Goal: Information Seeking & Learning: Learn about a topic

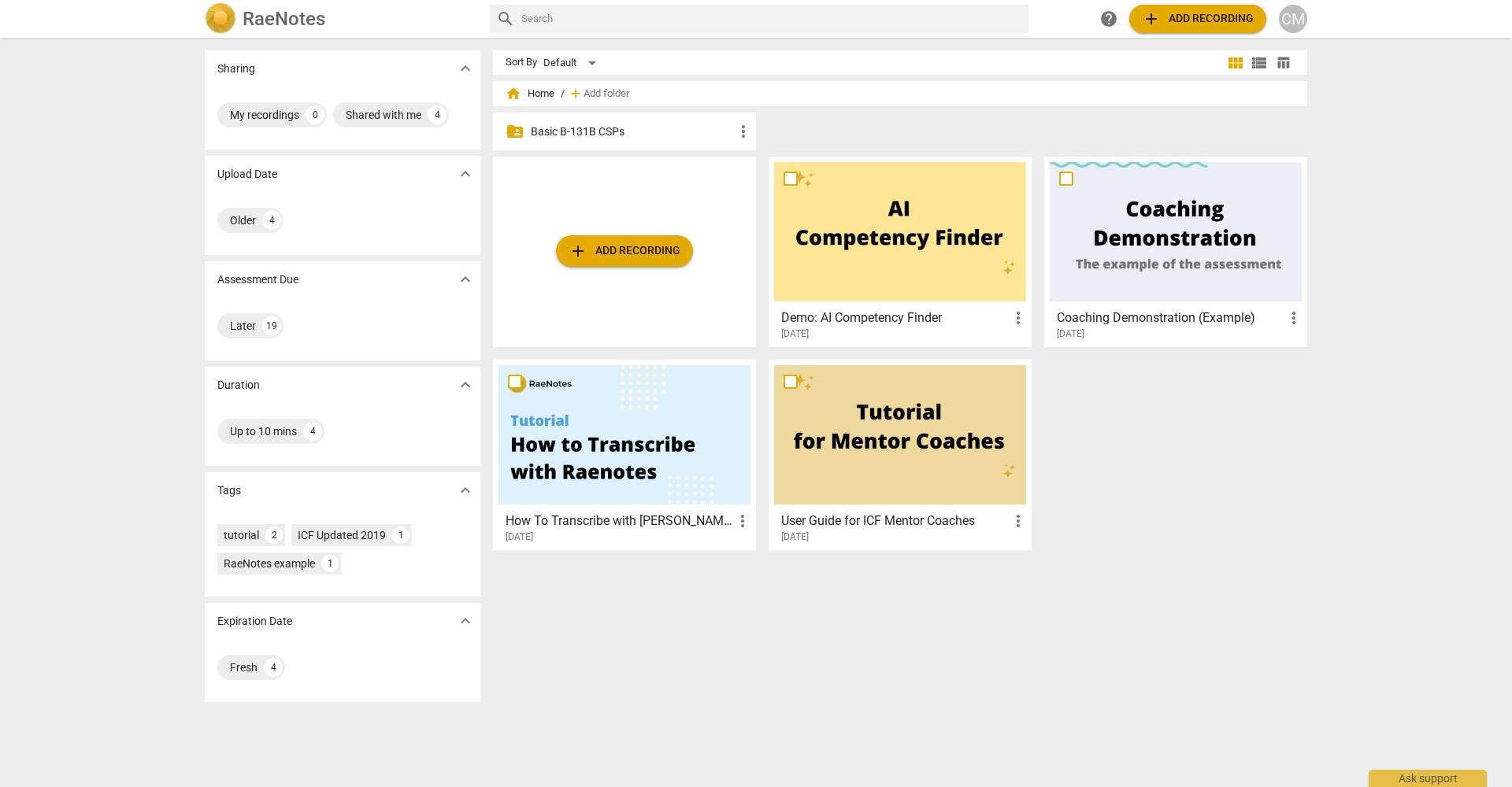
click at [639, 135] on p "Basic B-131B CSPs" at bounding box center [632, 131] width 203 height 17
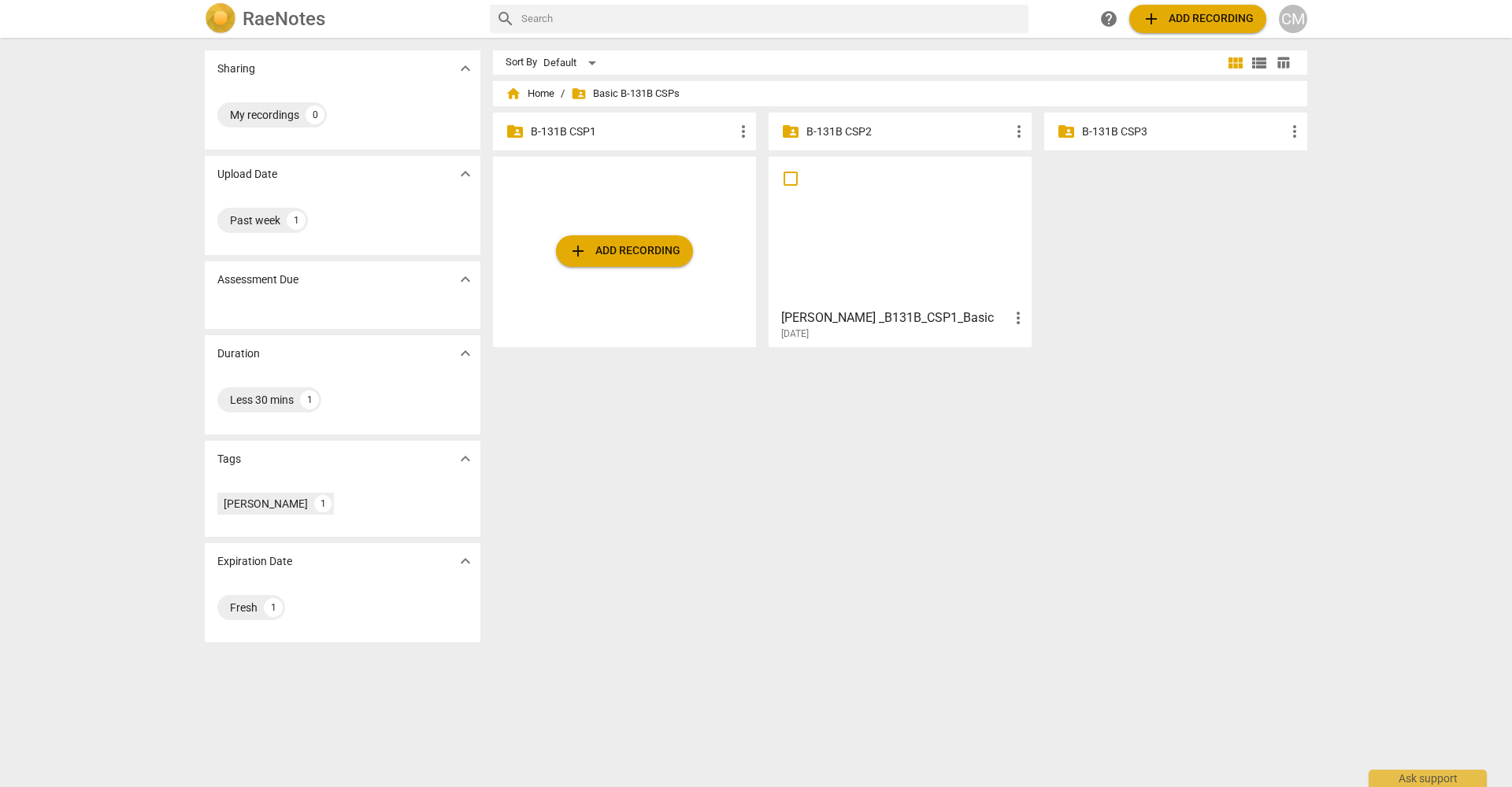
click at [655, 133] on p "B-131B CSP1" at bounding box center [632, 131] width 203 height 17
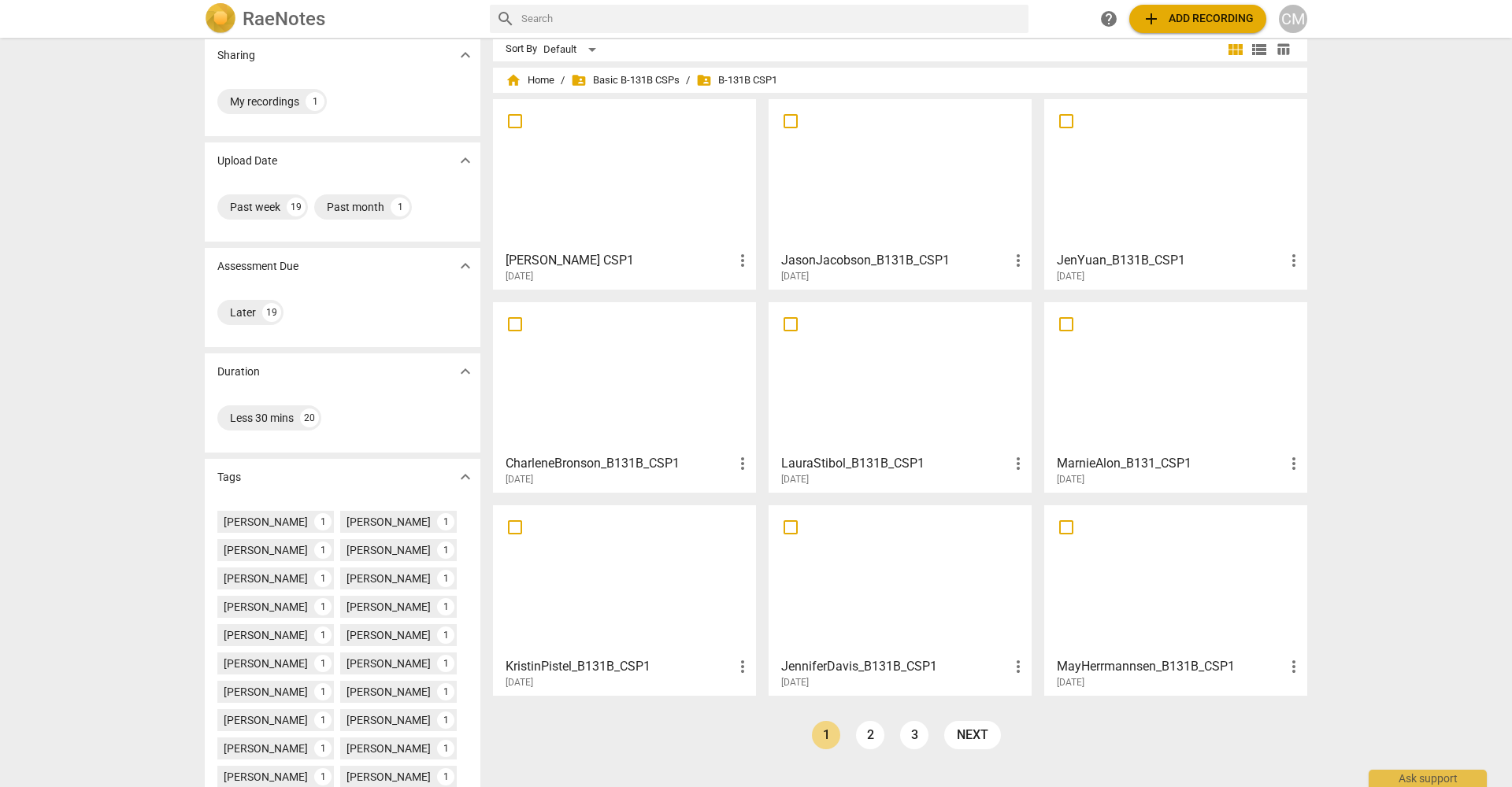
scroll to position [12, 0]
click at [867, 737] on link "2" at bounding box center [870, 735] width 28 height 28
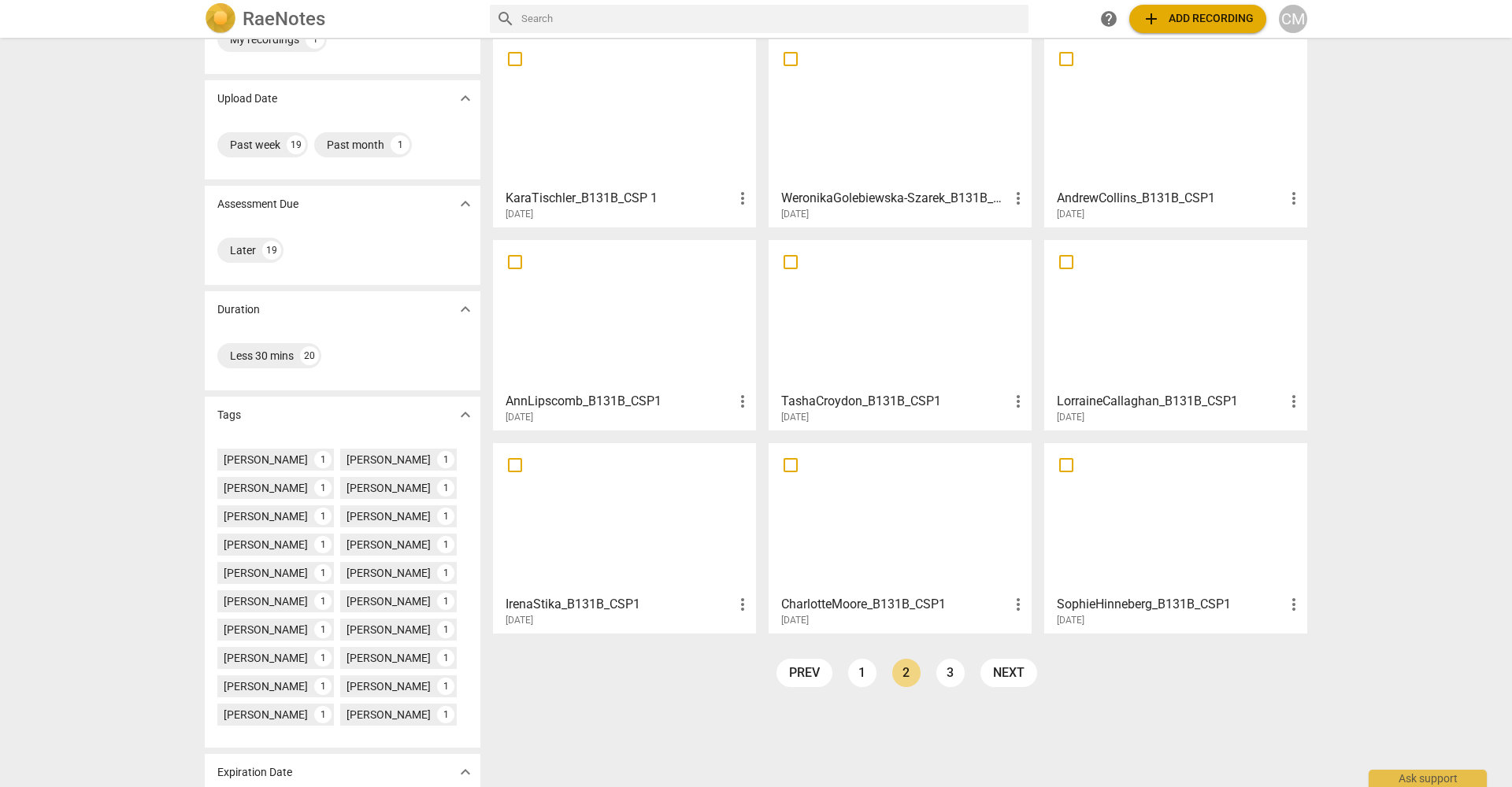
scroll to position [79, 0]
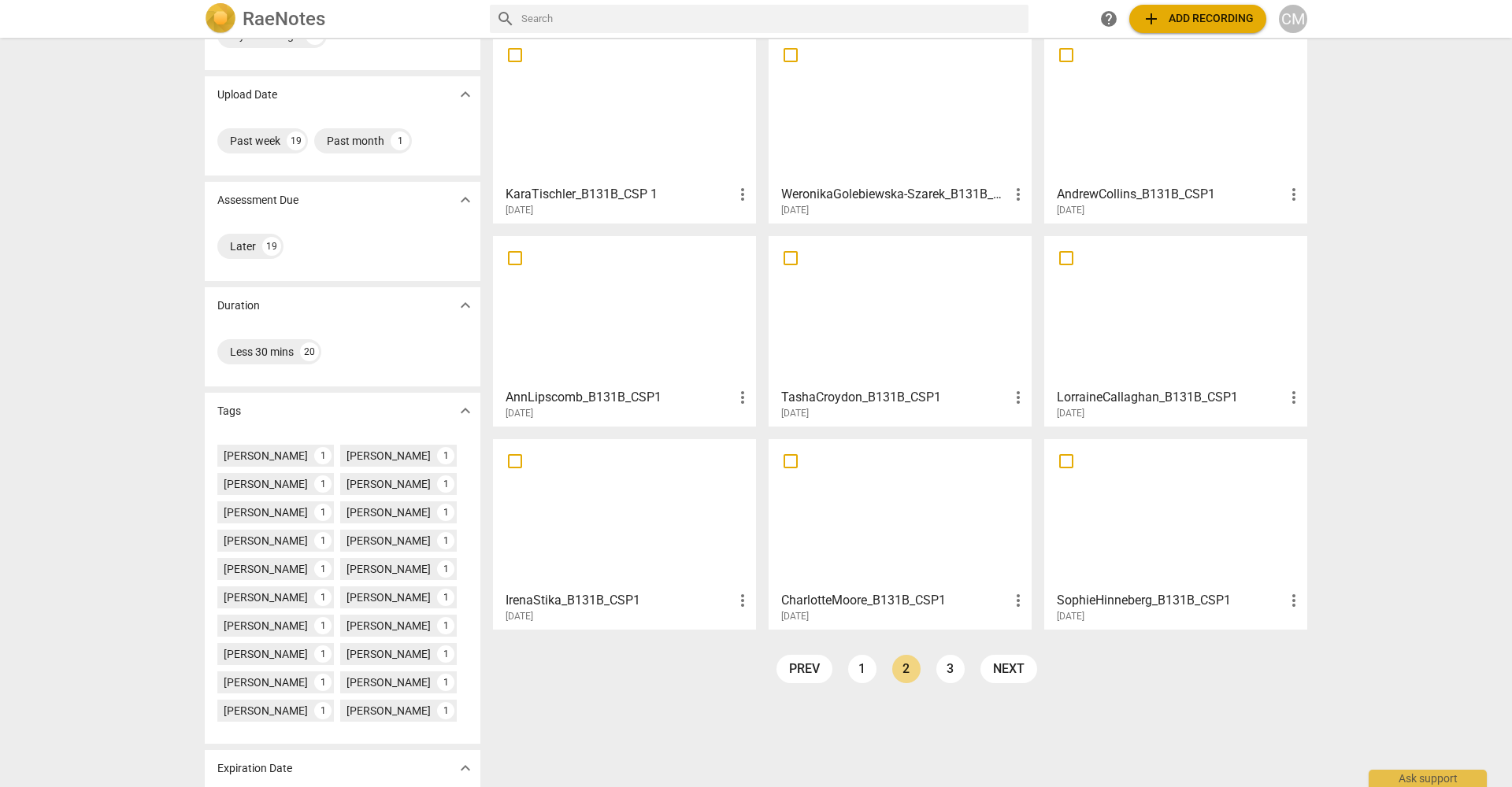
click at [903, 597] on h3 "CharlotteMoore_B131B_CSP1" at bounding box center [895, 600] width 227 height 19
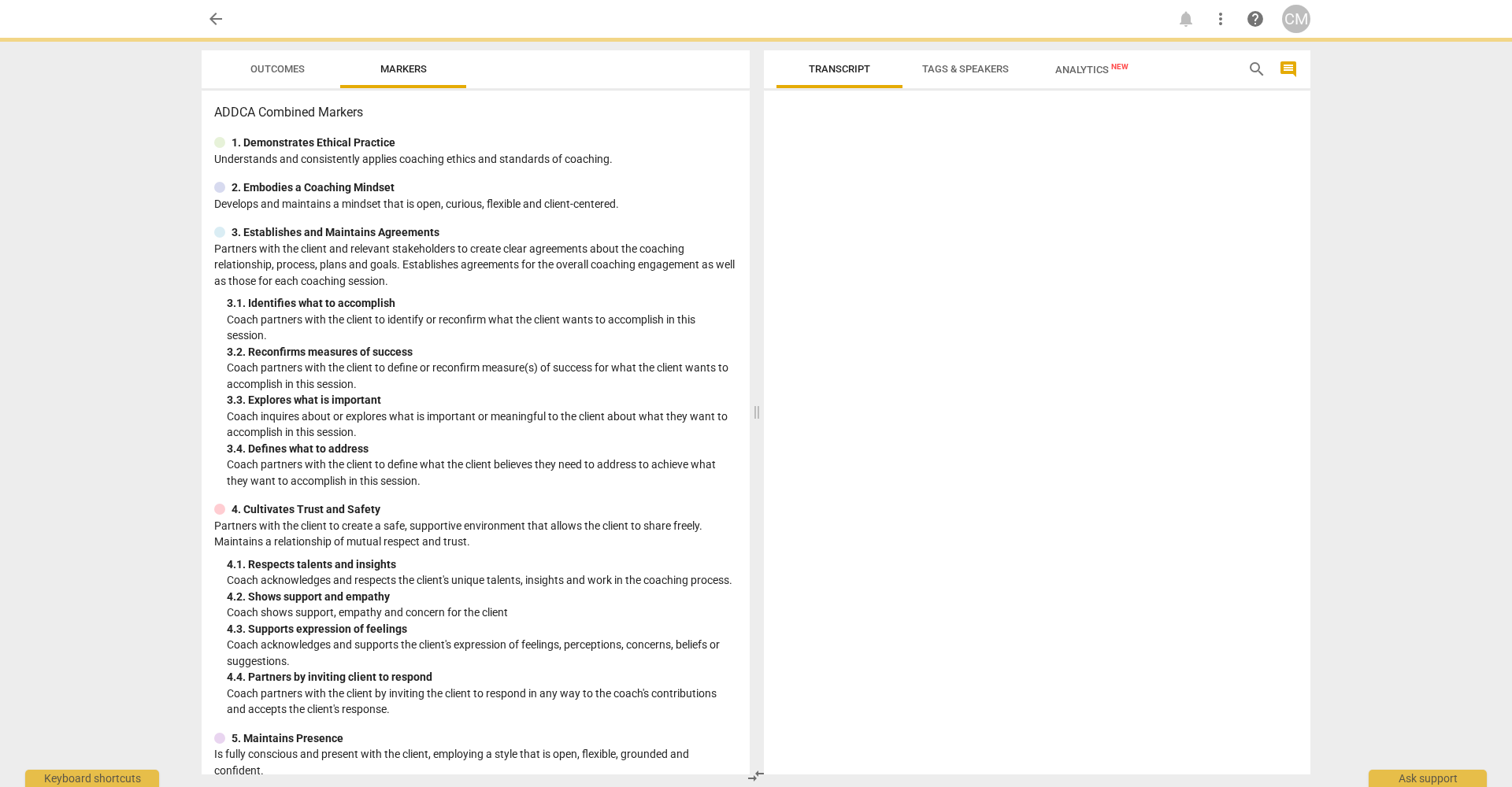
click at [295, 78] on span "Outcomes" at bounding box center [277, 70] width 92 height 21
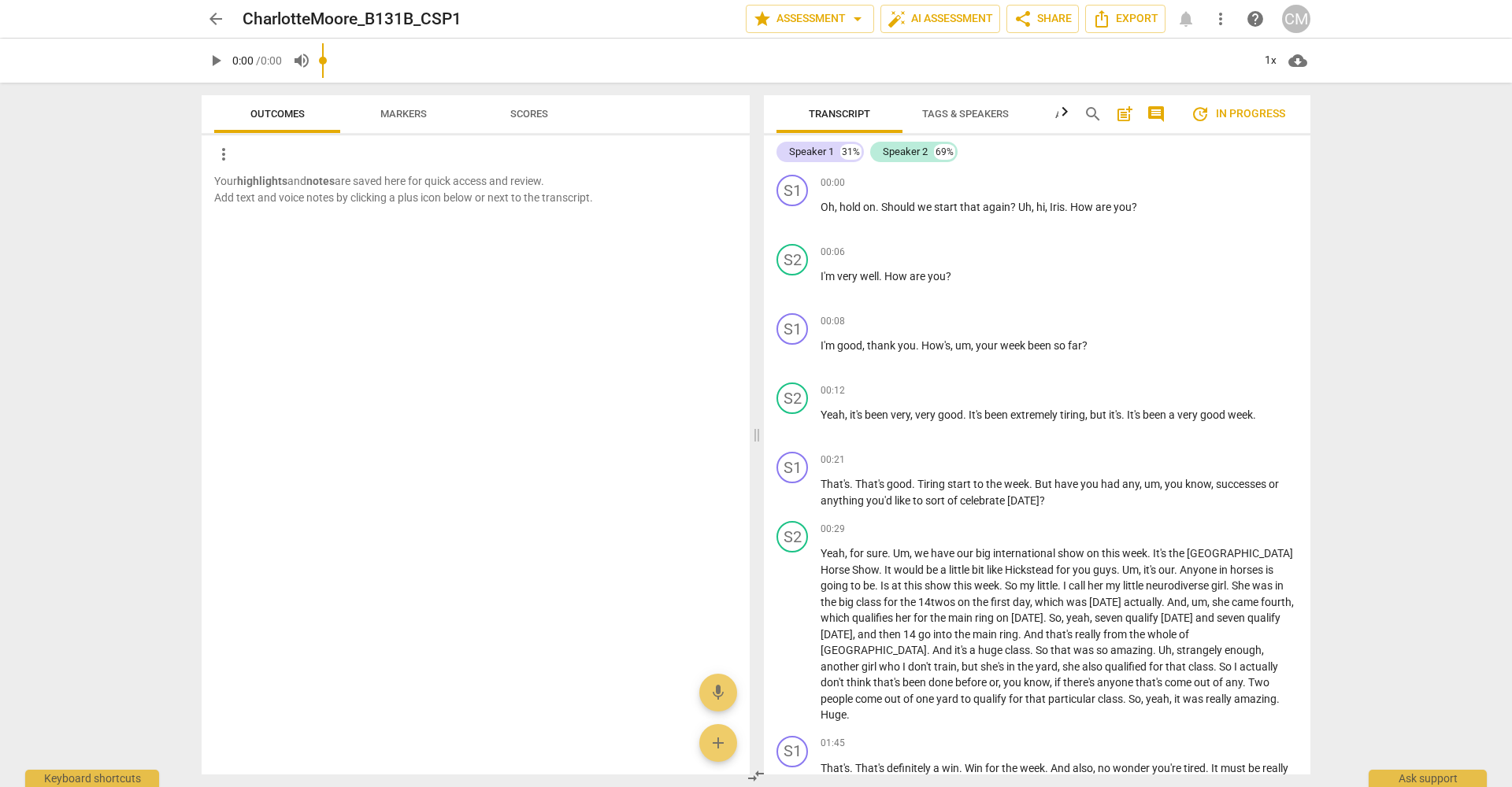
click at [378, 70] on input "range" at bounding box center [787, 61] width 930 height 51
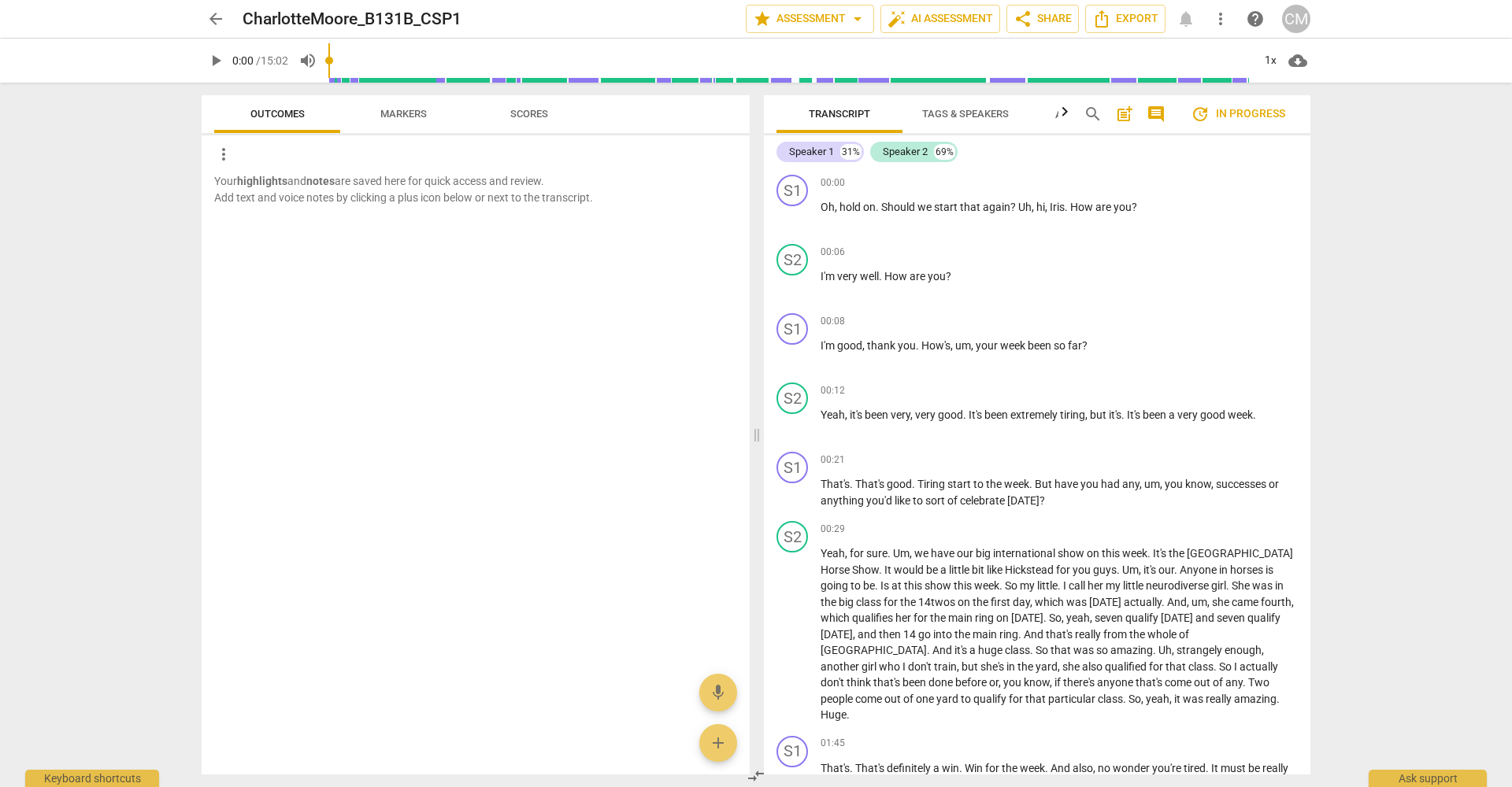
click at [384, 122] on span "Markers" at bounding box center [403, 114] width 84 height 21
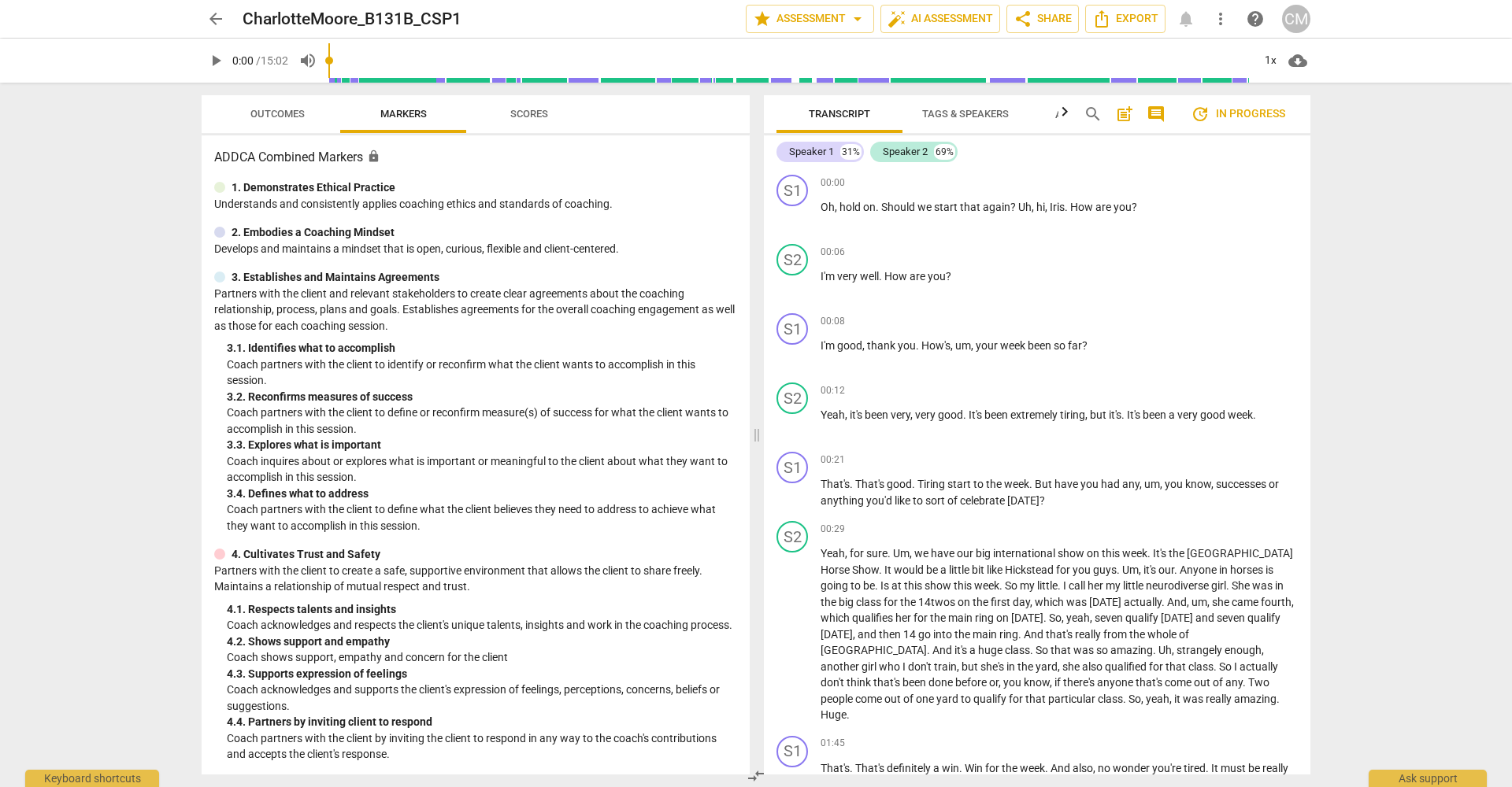
click at [527, 118] on span "Scores" at bounding box center [529, 114] width 38 height 12
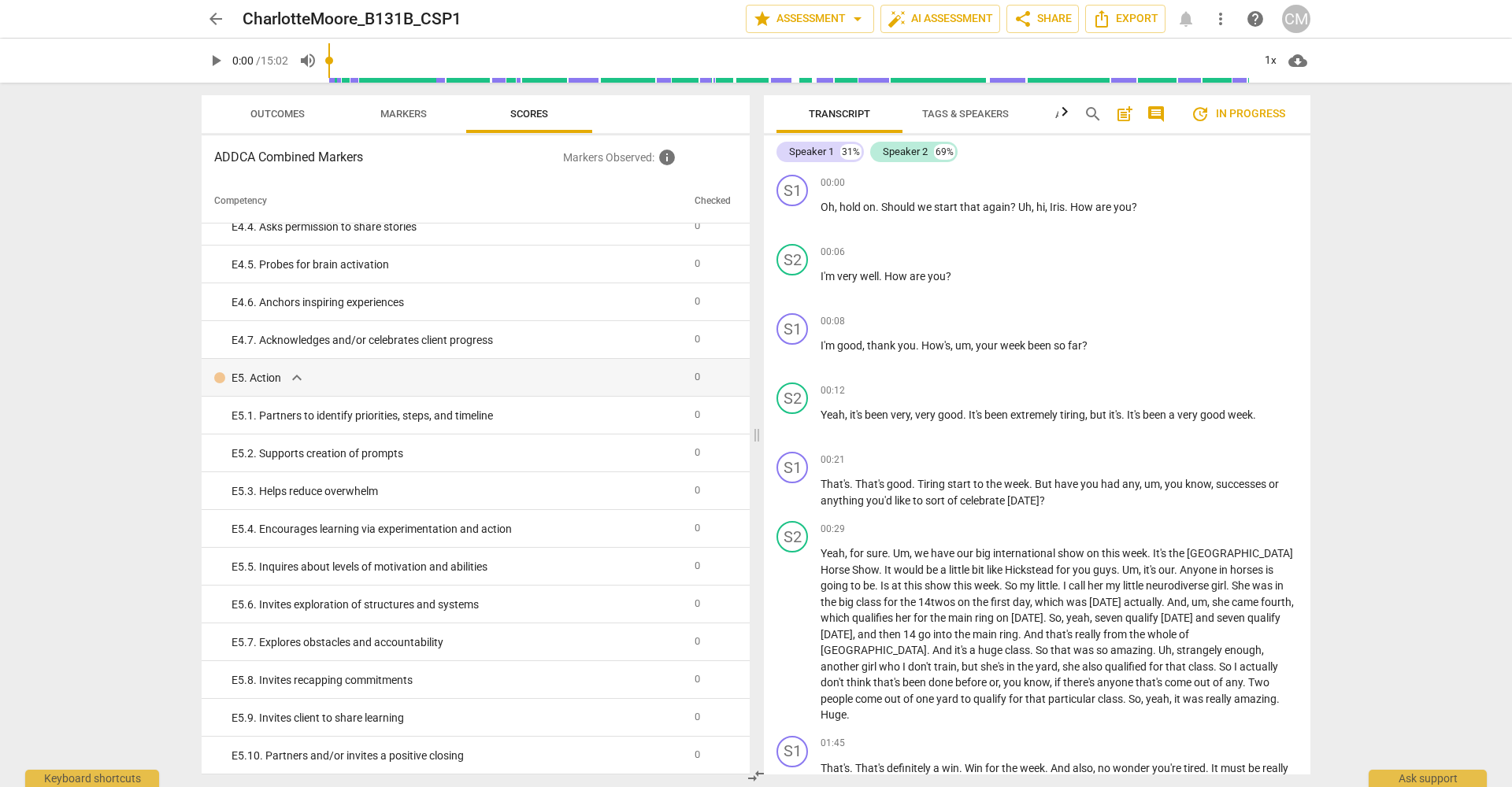
scroll to position [2969, 0]
click at [216, 20] on span "arrow_back" at bounding box center [216, 19] width 19 height 19
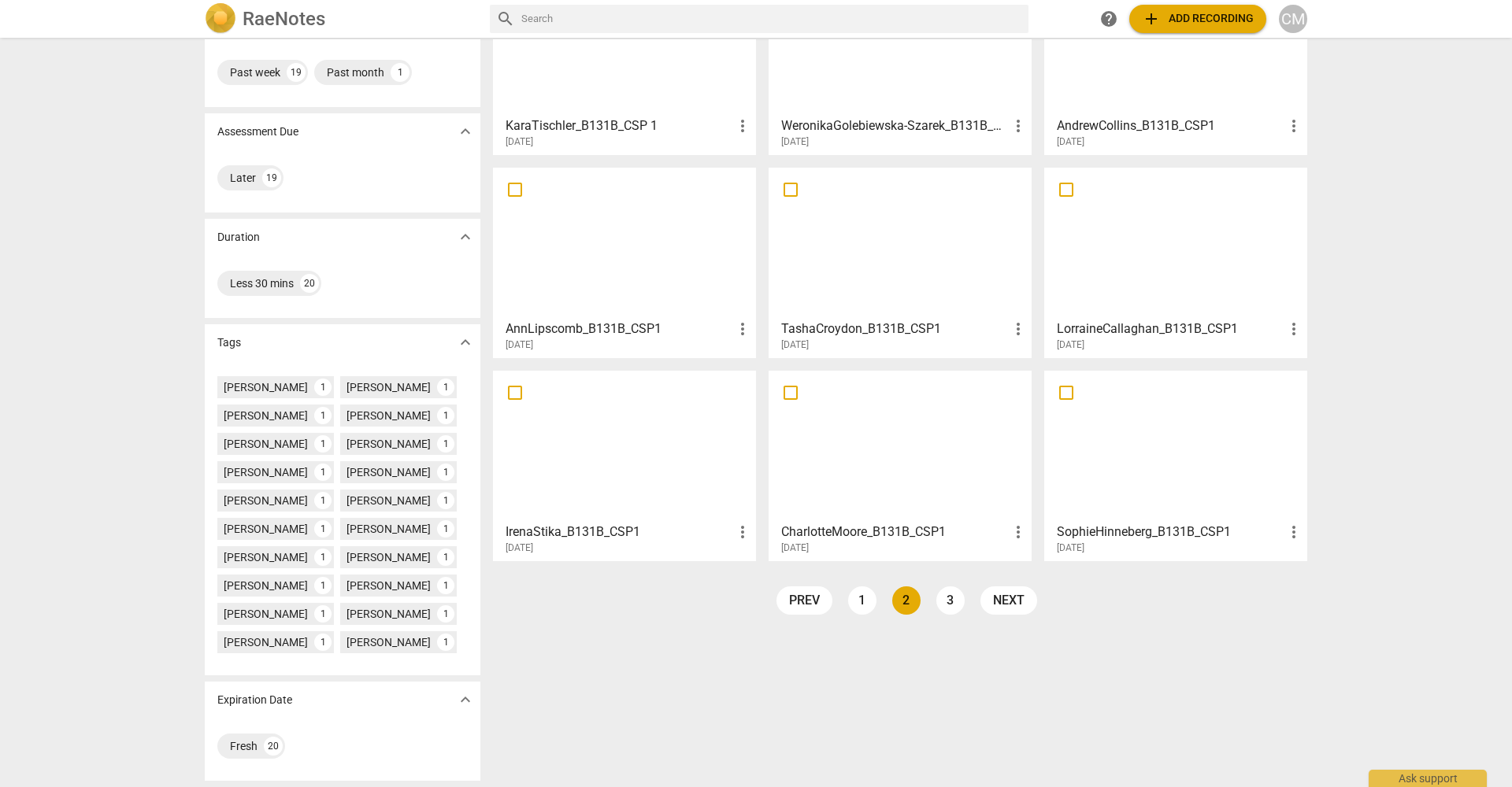
scroll to position [167, 0]
click at [943, 586] on link "3" at bounding box center [950, 600] width 28 height 28
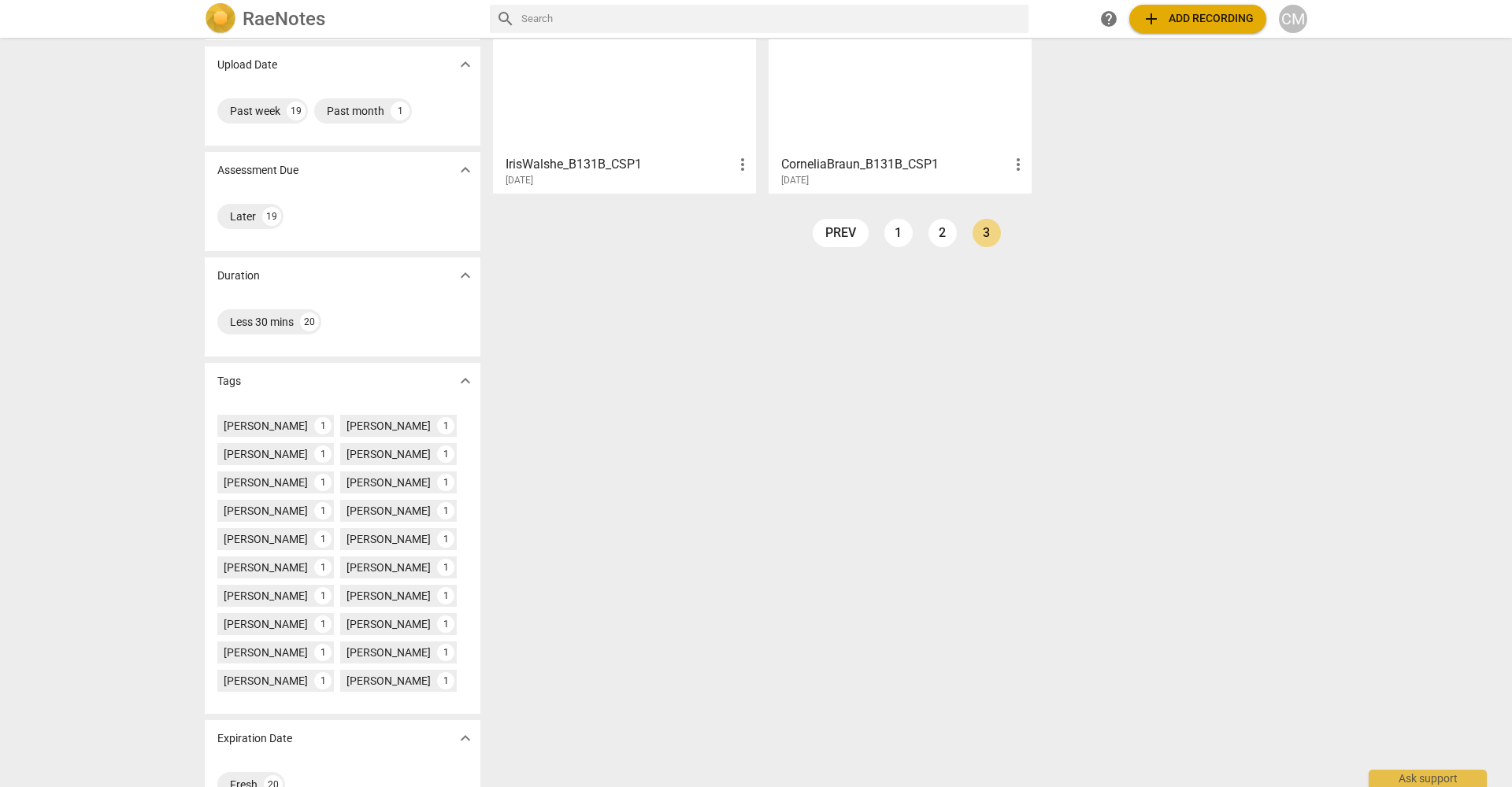
scroll to position [106, 0]
click at [892, 239] on link "1" at bounding box center [898, 237] width 28 height 28
